Goal: Find specific page/section

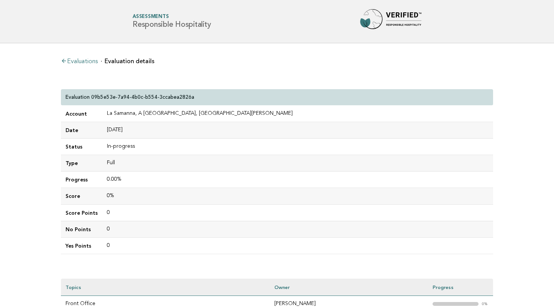
click at [71, 59] on link "Evaluations" at bounding box center [79, 62] width 37 height 6
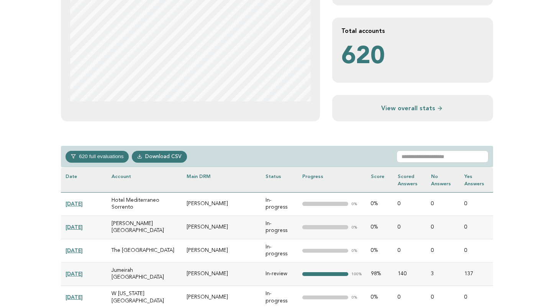
scroll to position [213, 0]
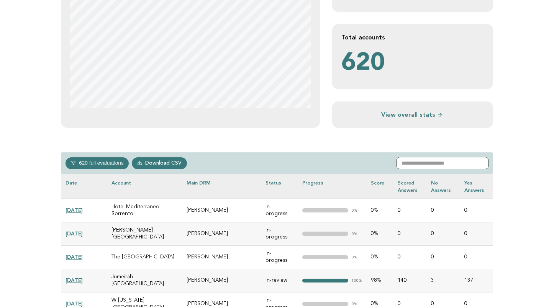
click at [451, 167] on input "text" at bounding box center [442, 163] width 92 height 12
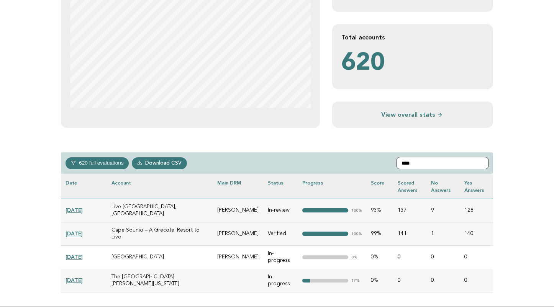
type input "****"
